Goal: Task Accomplishment & Management: Use online tool/utility

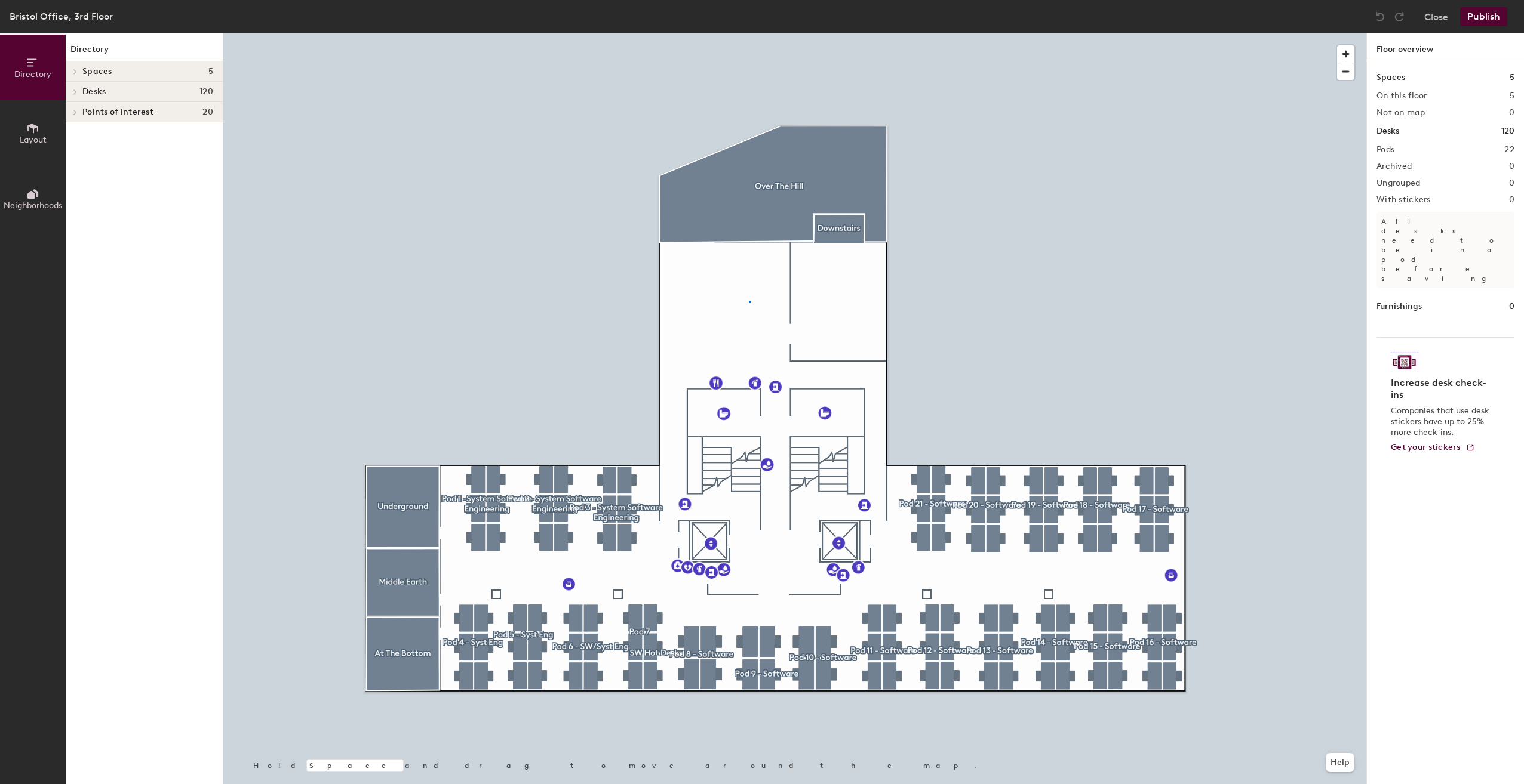
click at [749, 33] on div at bounding box center [794, 33] width 1143 height 0
click at [749, 301] on div at bounding box center [749, 302] width 3 height 3
click at [749, 301] on div at bounding box center [749, 302] width 3 height 3
click at [1432, 12] on button "Close" at bounding box center [1435, 16] width 24 height 19
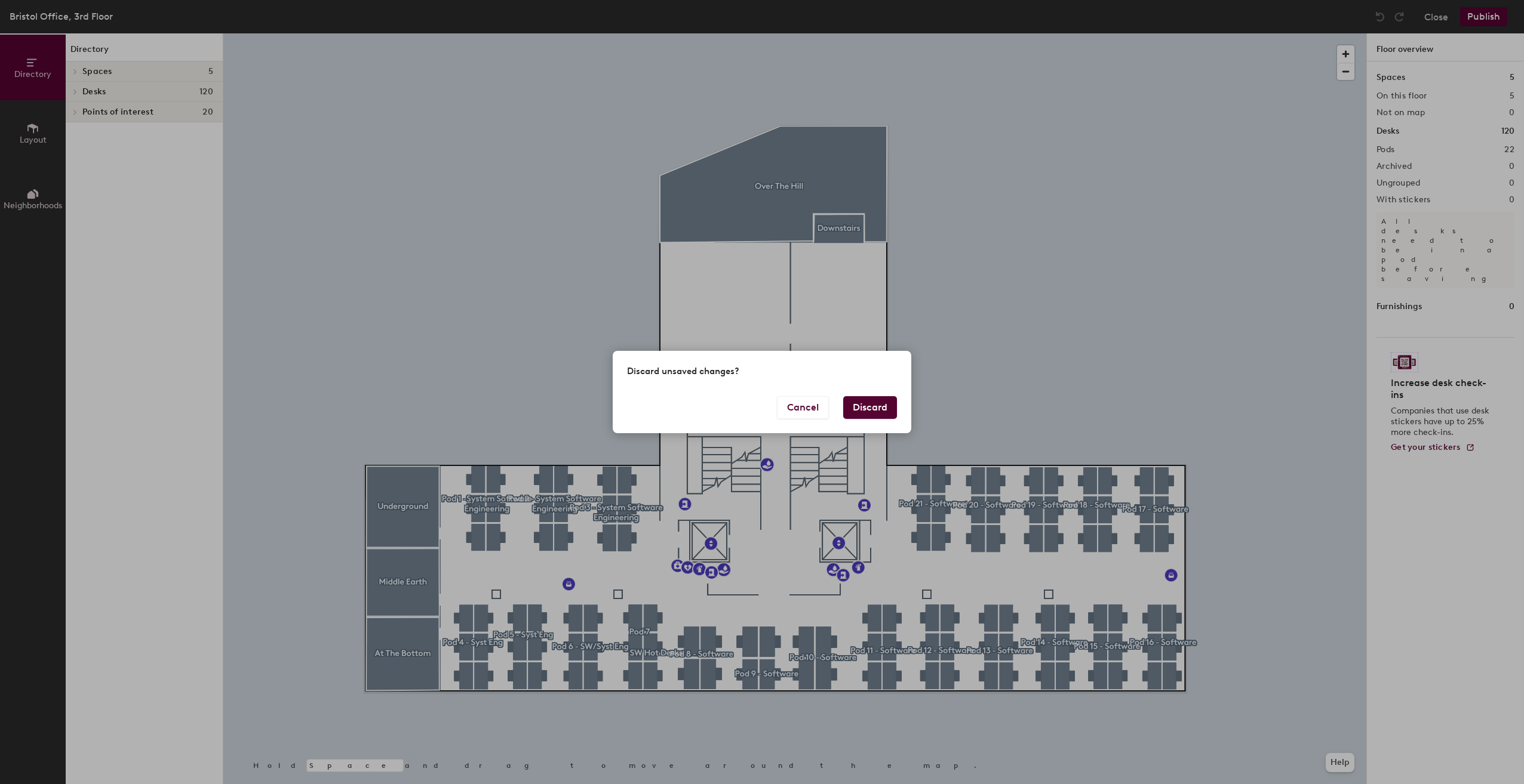
click at [872, 410] on button "Discard" at bounding box center [870, 407] width 54 height 22
